Goal: Navigation & Orientation: Find specific page/section

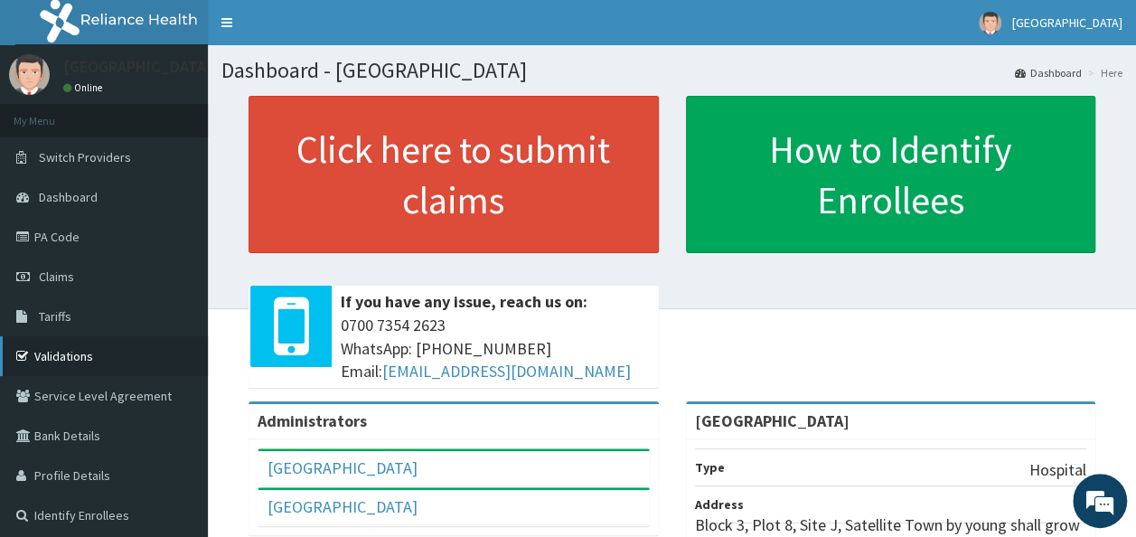
click at [49, 347] on link "Validations" at bounding box center [104, 356] width 208 height 40
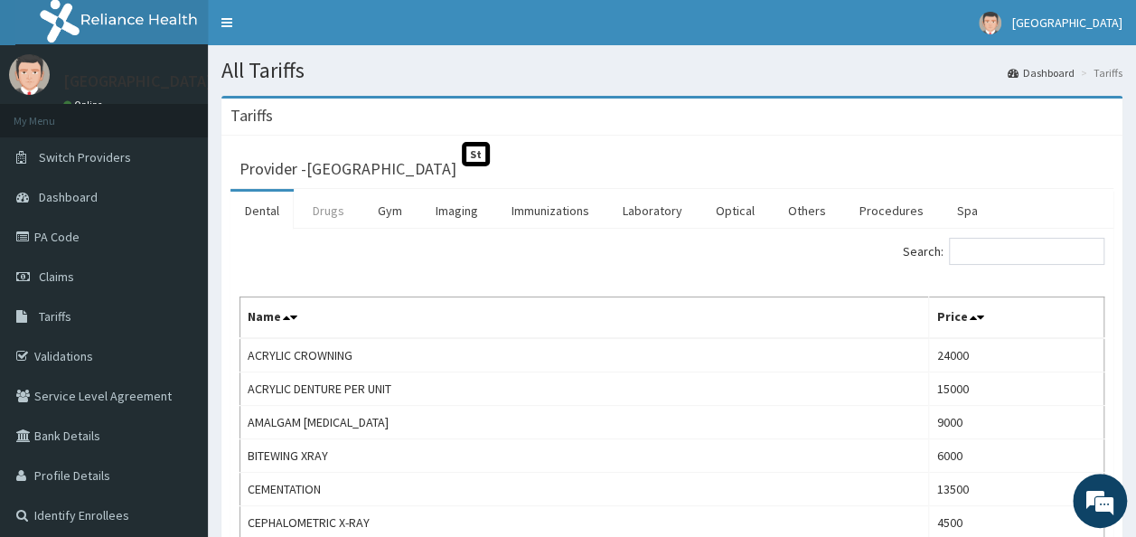
click at [317, 208] on link "Drugs" at bounding box center [328, 211] width 61 height 38
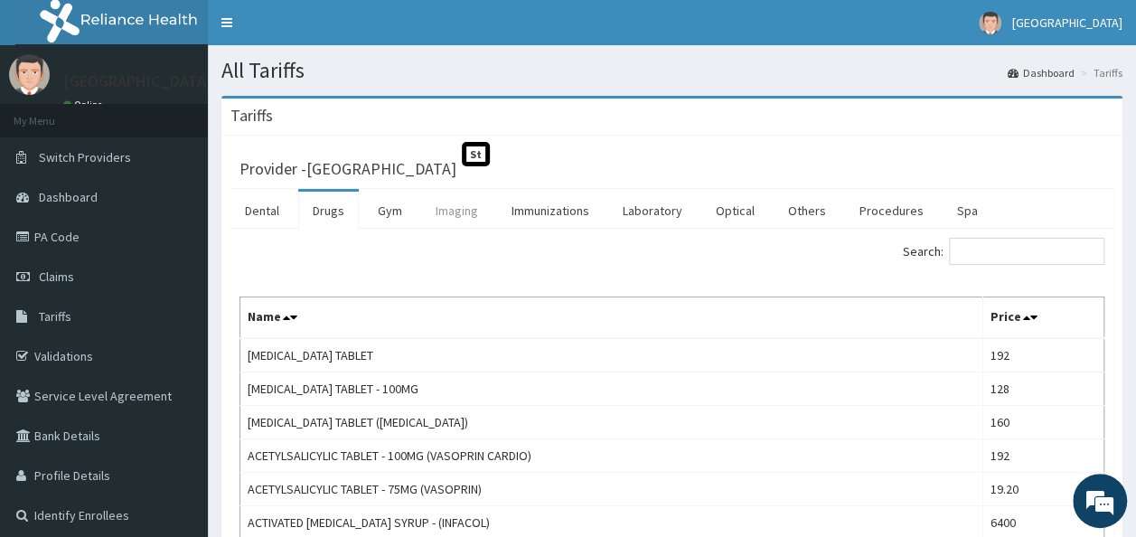
click at [440, 212] on link "Imaging" at bounding box center [456, 211] width 71 height 38
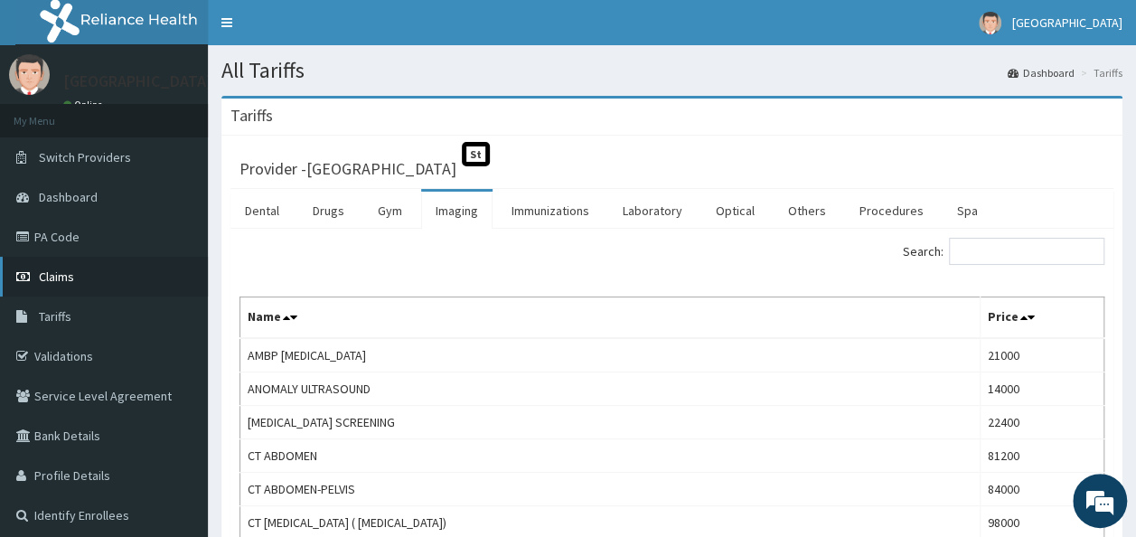
click at [59, 266] on link "Claims" at bounding box center [104, 277] width 208 height 40
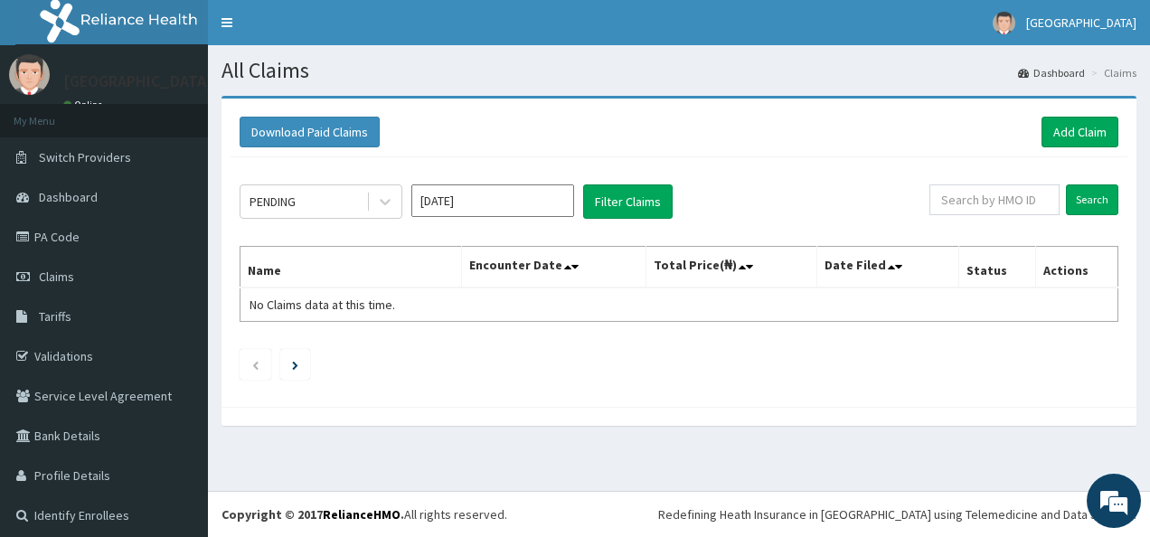
click at [59, 266] on link "Claims" at bounding box center [104, 277] width 208 height 40
click at [51, 468] on link "Profile Details" at bounding box center [104, 476] width 208 height 40
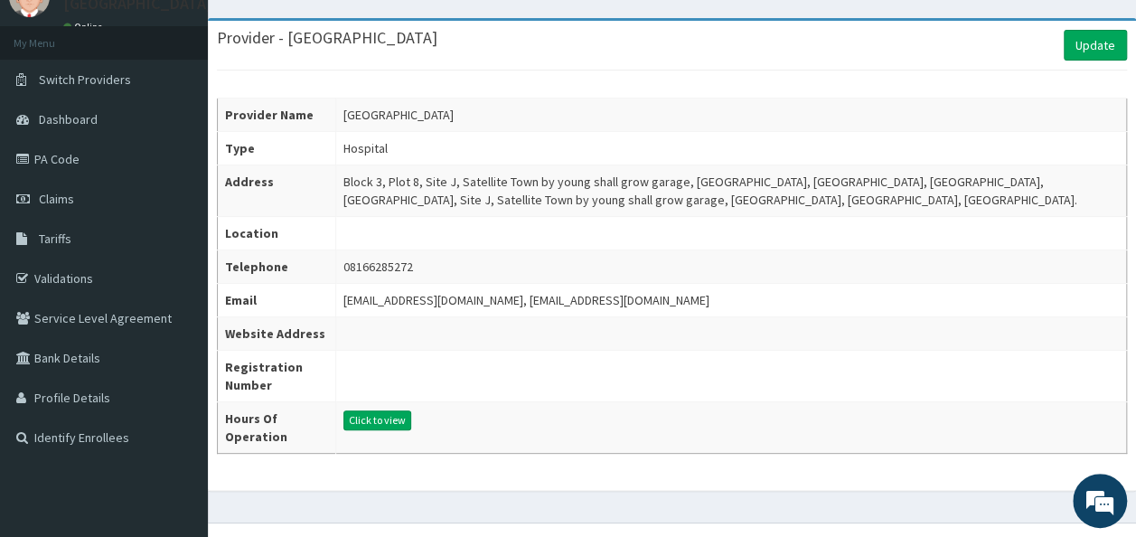
scroll to position [105, 0]
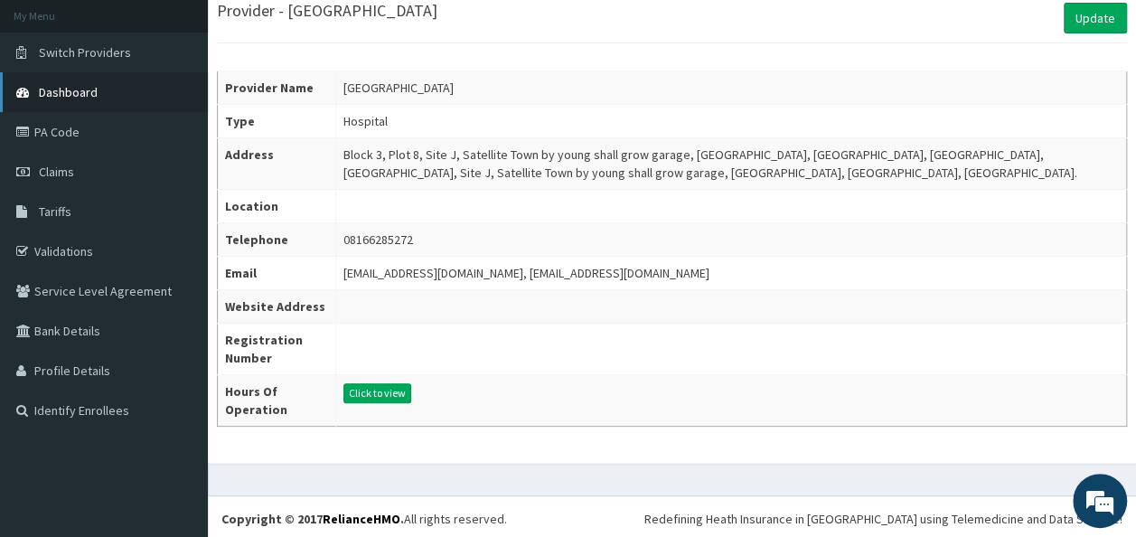
click at [92, 86] on span "Dashboard" at bounding box center [68, 92] width 59 height 16
